Goal: Navigation & Orientation: Find specific page/section

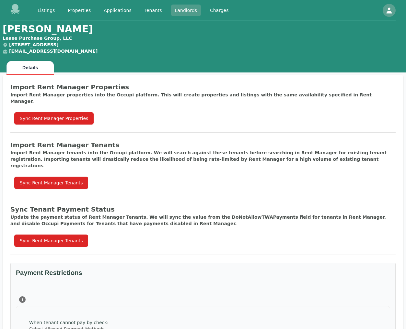
click at [180, 10] on link "Landlords" at bounding box center [186, 11] width 30 height 12
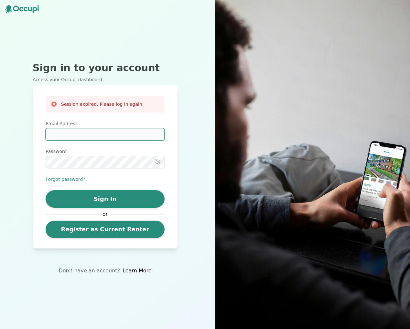
click at [96, 136] on input "Email Address" at bounding box center [105, 134] width 119 height 12
type input "**********"
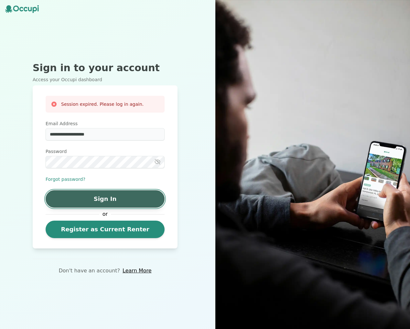
click at [107, 201] on button "Sign In" at bounding box center [105, 198] width 119 height 17
